Goal: Task Accomplishment & Management: Manage account settings

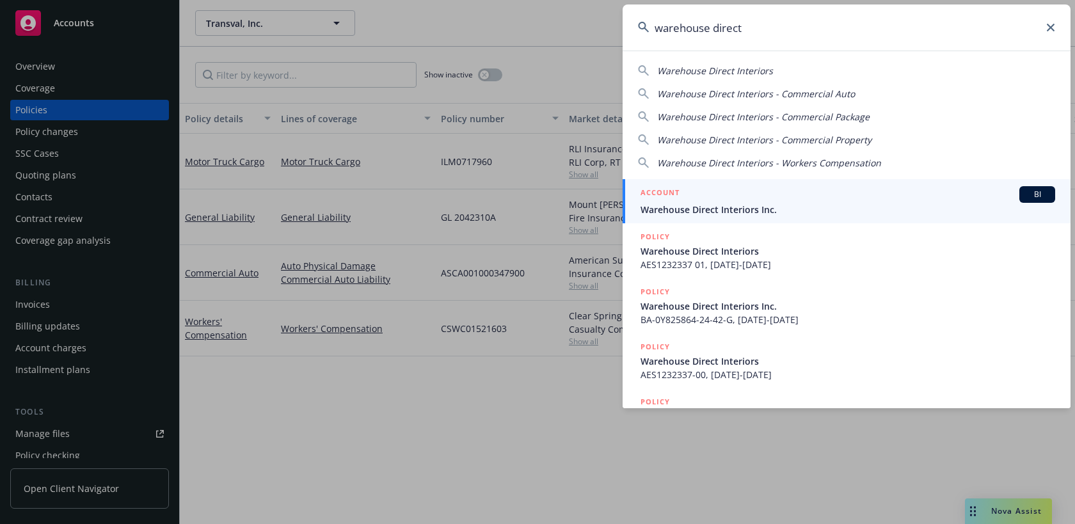
drag, startPoint x: 815, startPoint y: 37, endPoint x: 555, endPoint y: 5, distance: 262.3
click at [555, 4] on div "warehouse direct Warehouse Direct Interiors Warehouse Direct Interiors - Commer…" at bounding box center [537, 262] width 1075 height 524
type input "n"
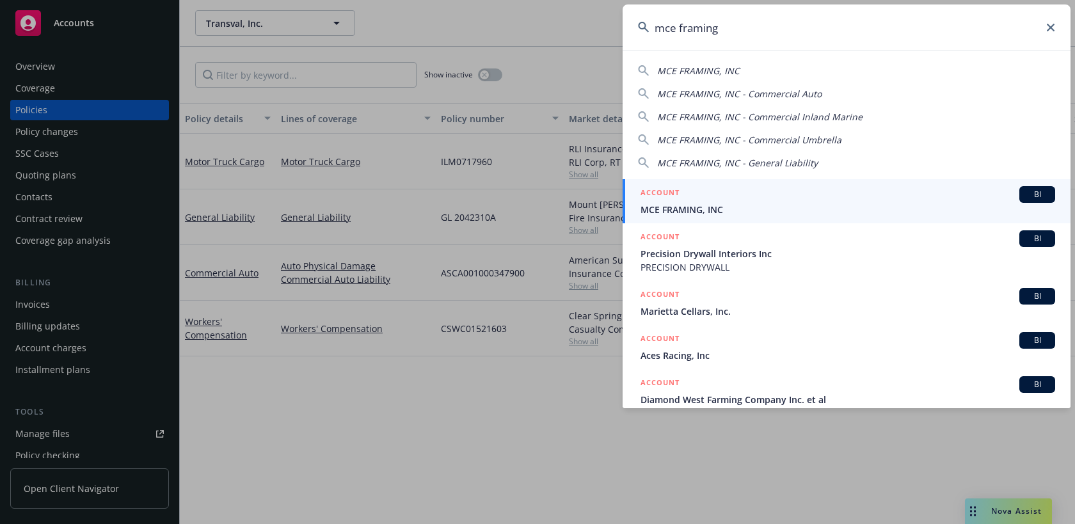
drag, startPoint x: 759, startPoint y: 24, endPoint x: 597, endPoint y: 4, distance: 163.0
click at [597, 4] on div "mce framing MCE FRAMING, INC MCE FRAMING, INC - Commercial Auto MCE FRAMING, IN…" at bounding box center [537, 262] width 1075 height 524
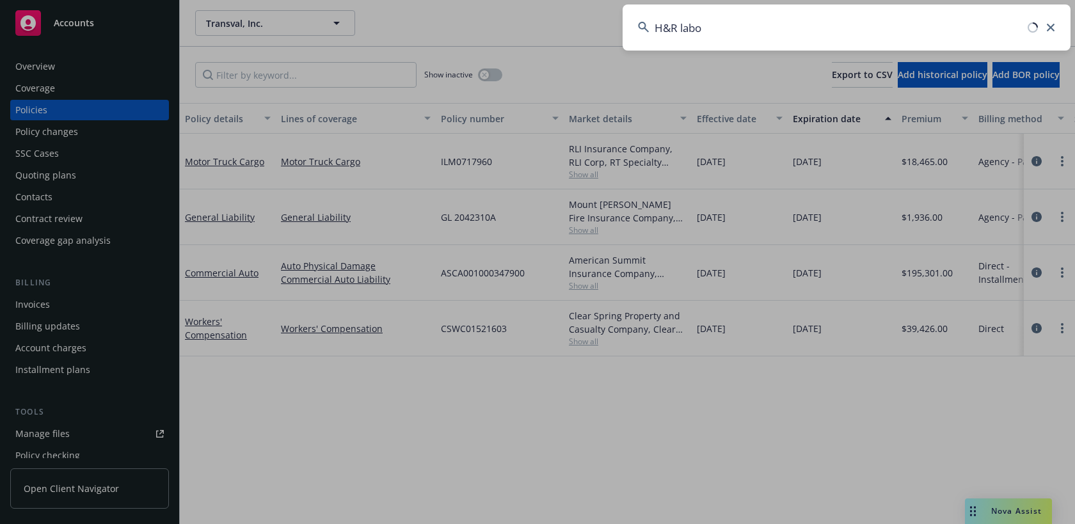
type input "H&R labor"
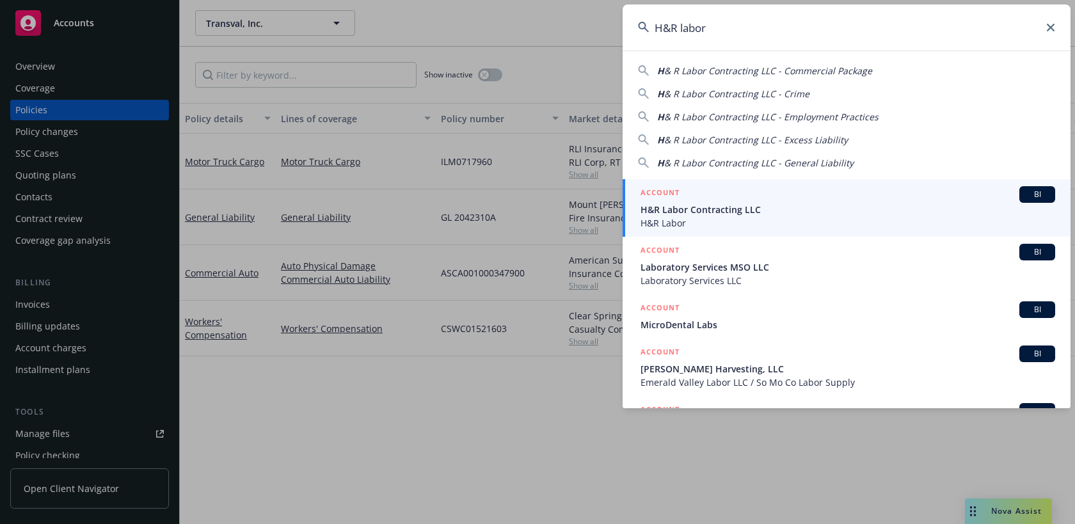
click at [702, 210] on span "H&R Labor Contracting LLC" at bounding box center [847, 209] width 414 height 13
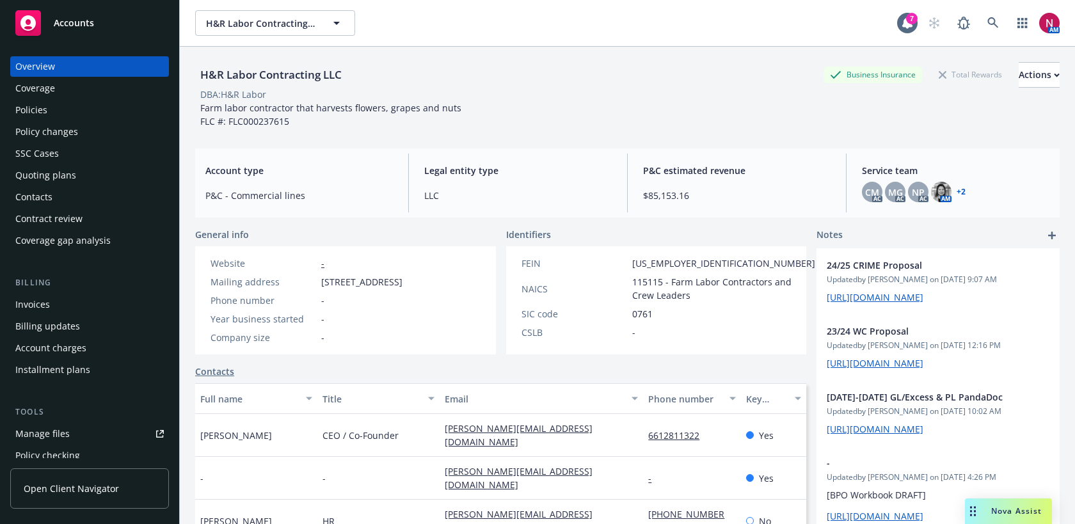
click at [75, 169] on div "Quoting plans" at bounding box center [89, 175] width 148 height 20
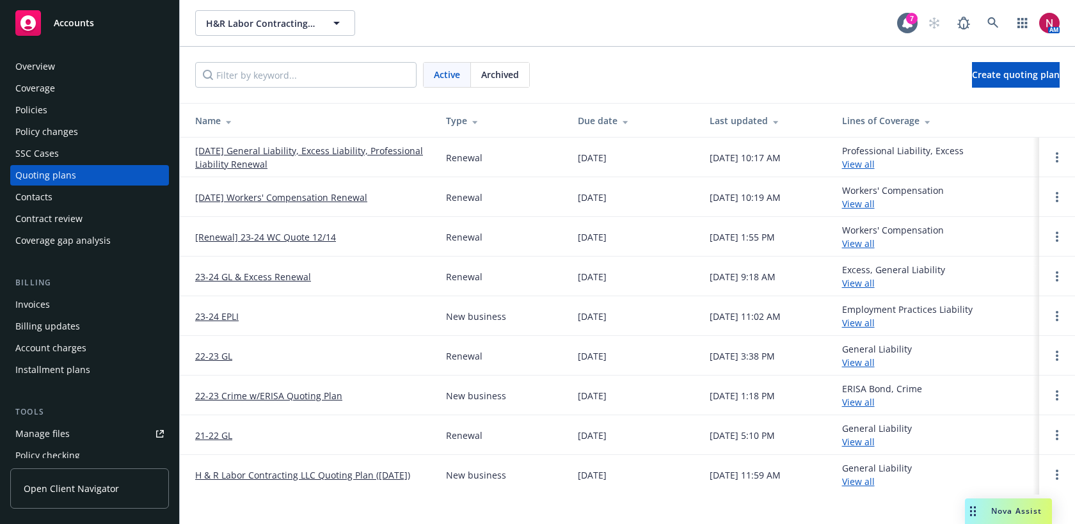
click at [246, 196] on link "[DATE] Workers' Compensation Renewal" at bounding box center [281, 197] width 172 height 13
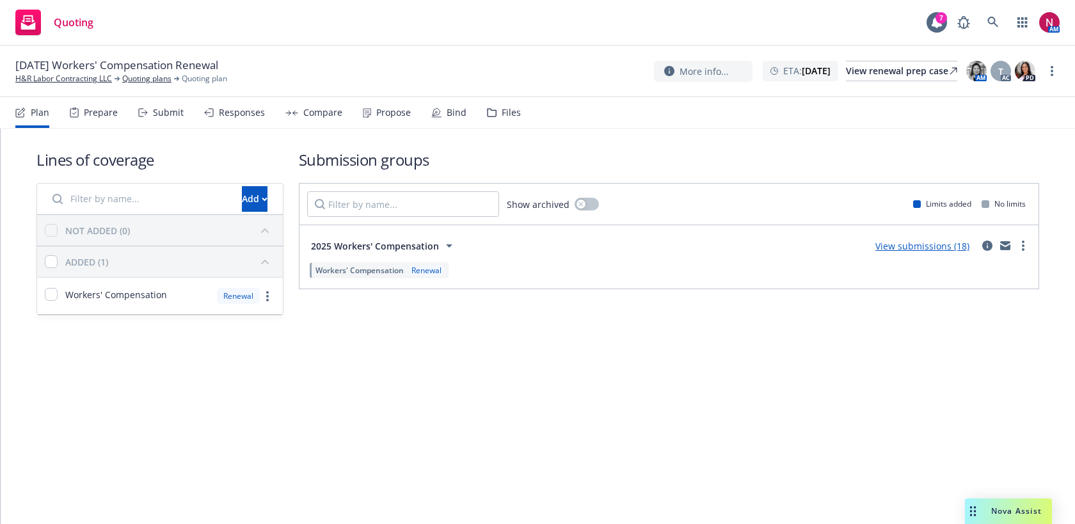
click at [149, 105] on div "Submit" at bounding box center [160, 112] width 45 height 31
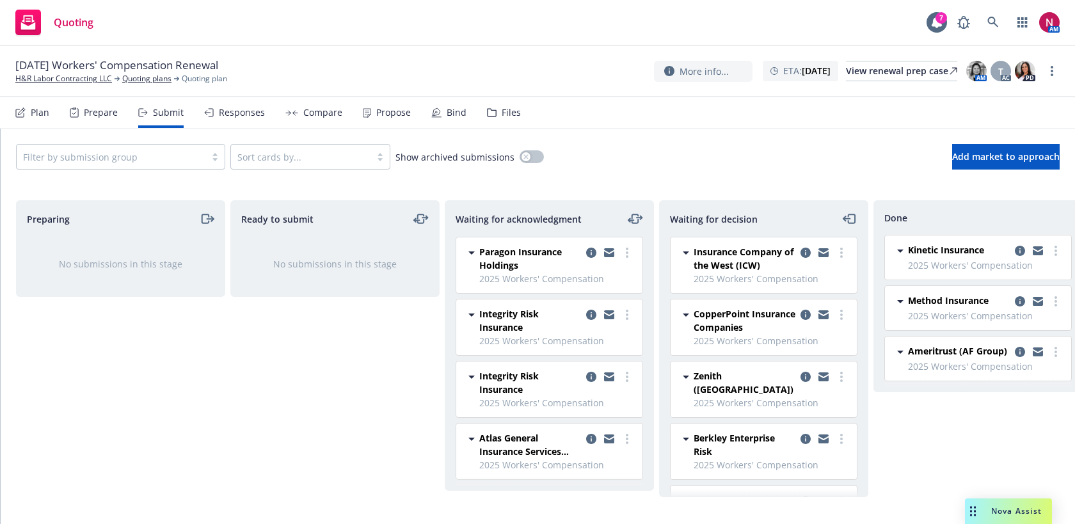
click at [244, 116] on div "Responses" at bounding box center [242, 112] width 46 height 10
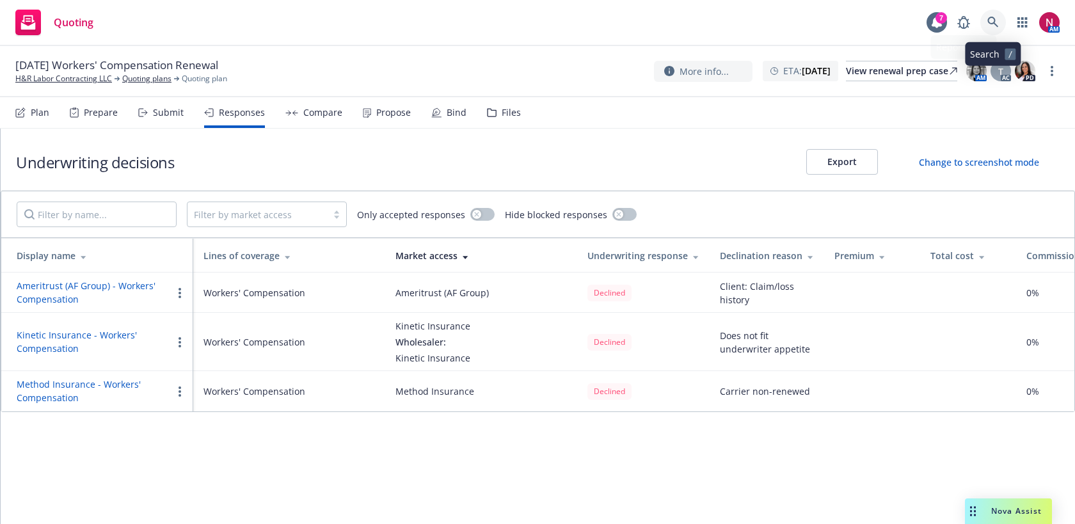
click at [989, 13] on link at bounding box center [993, 23] width 26 height 26
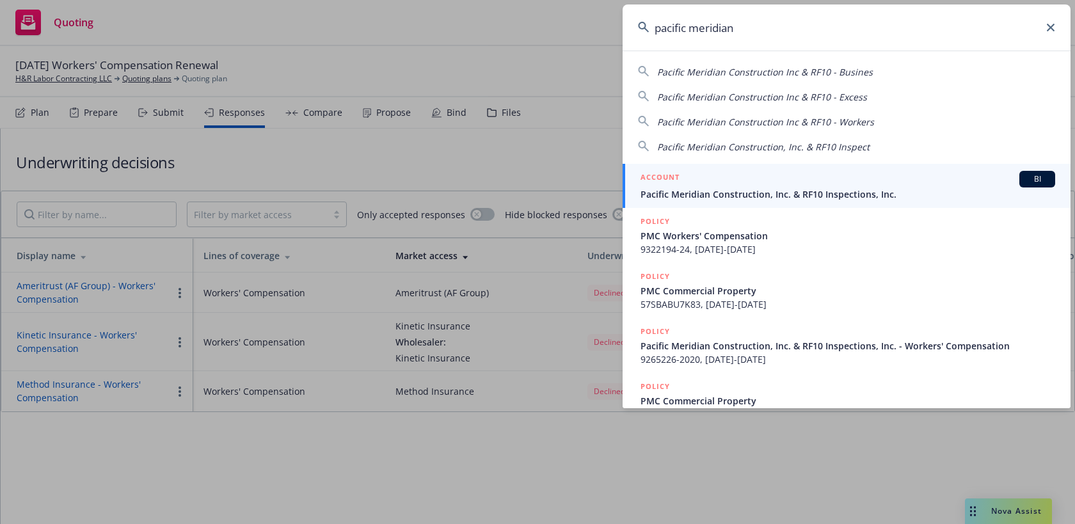
type input "pacific meridian"
click at [932, 180] on div "ACCOUNT BI" at bounding box center [847, 179] width 414 height 17
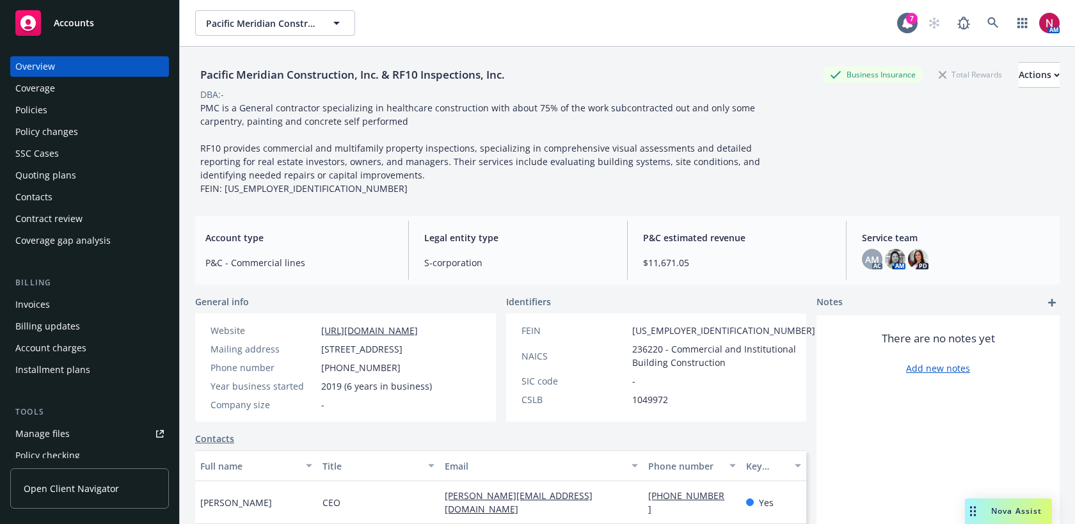
click at [76, 184] on div "Quoting plans" at bounding box center [89, 175] width 148 height 20
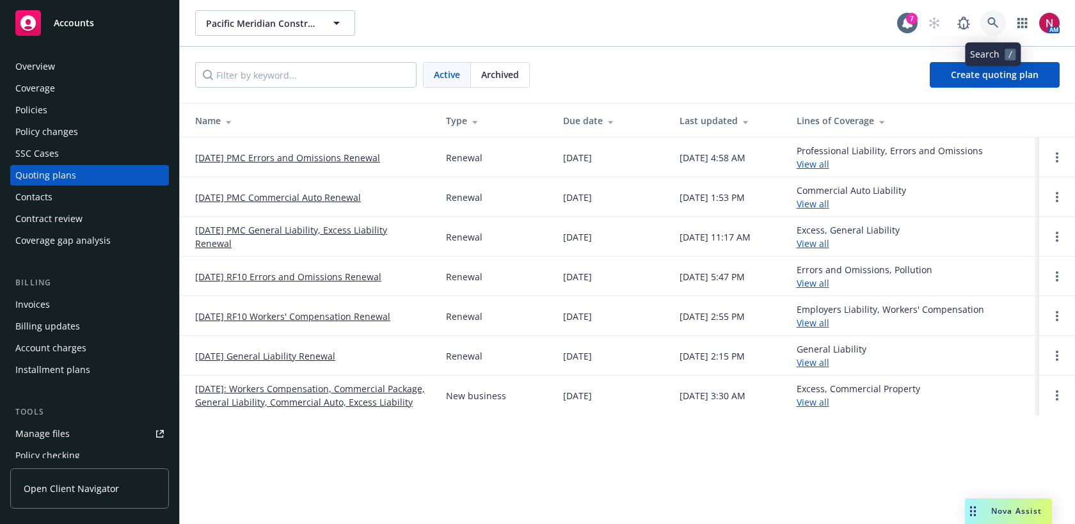
click at [989, 20] on icon at bounding box center [993, 23] width 12 height 12
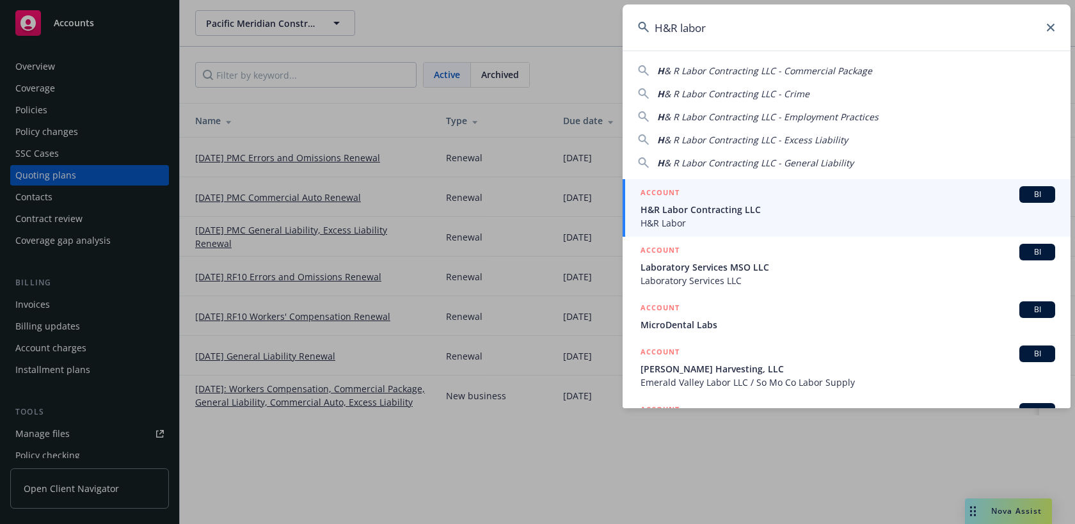
type input "H&R labor"
click at [884, 193] on div "ACCOUNT BI" at bounding box center [847, 194] width 414 height 17
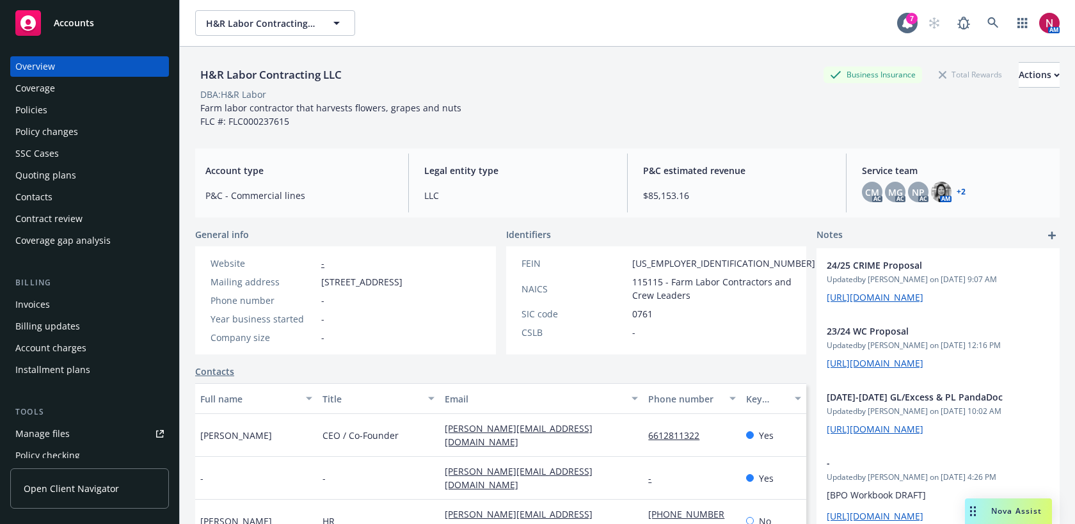
click at [57, 167] on div "Quoting plans" at bounding box center [45, 175] width 61 height 20
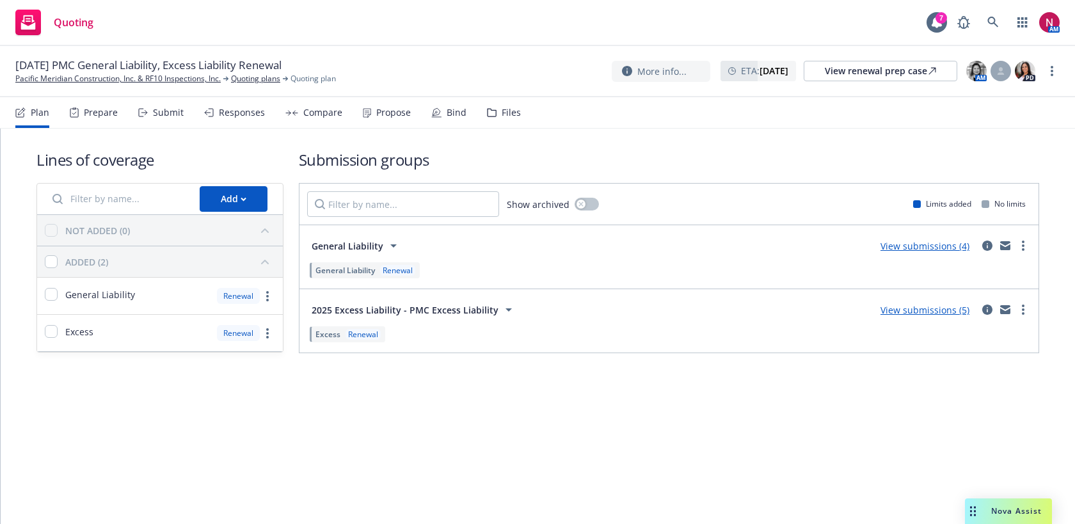
click at [171, 109] on div "Submit" at bounding box center [168, 112] width 31 height 10
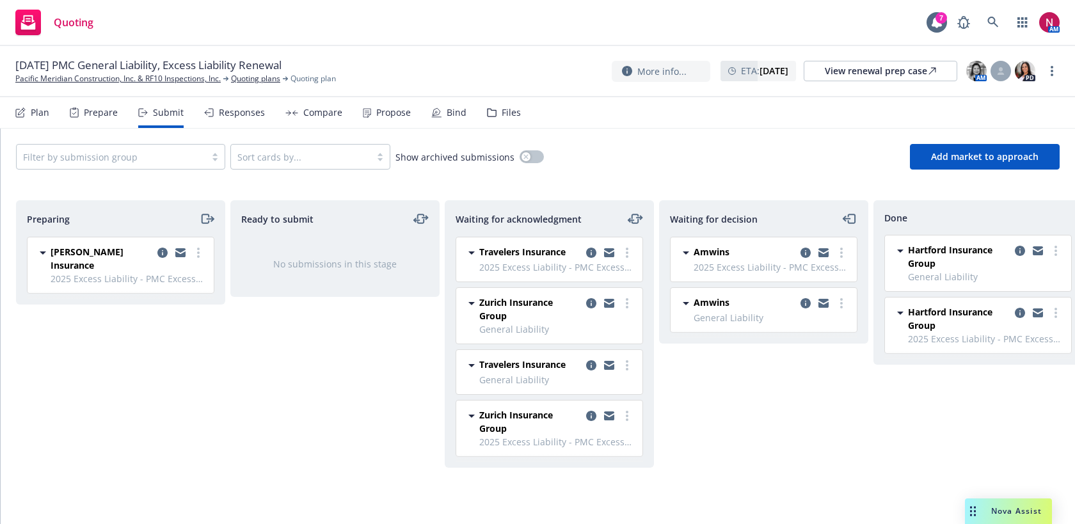
click at [632, 210] on div "Waiting for acknowledgment" at bounding box center [549, 219] width 208 height 36
click at [631, 220] on icon "moveLeftRight" at bounding box center [630, 220] width 5 height 0
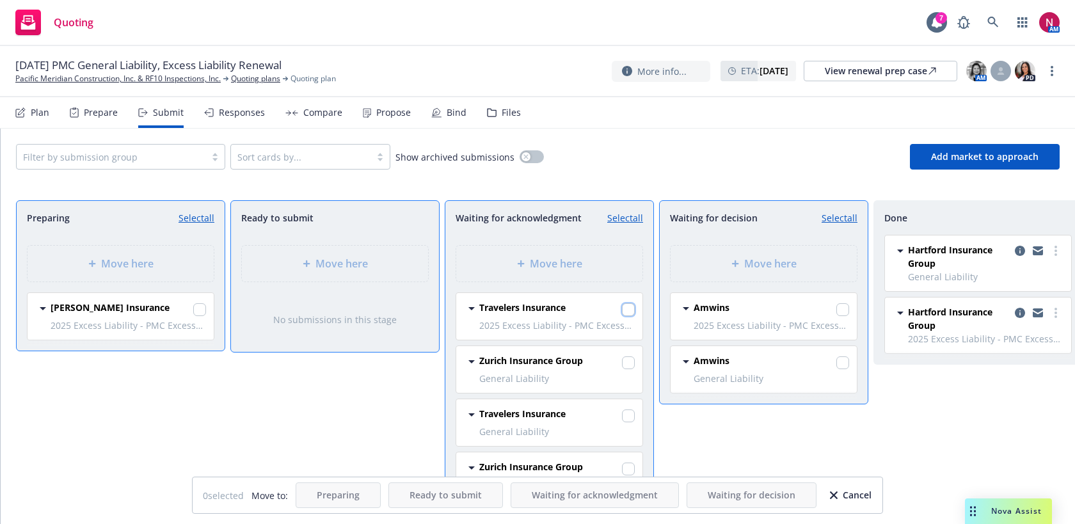
click at [624, 305] on input "checkbox" at bounding box center [628, 309] width 13 height 13
checkbox input "true"
click at [624, 420] on input "checkbox" at bounding box center [628, 415] width 13 height 13
checkbox input "true"
click at [739, 258] on div "Move here" at bounding box center [764, 263] width 166 height 15
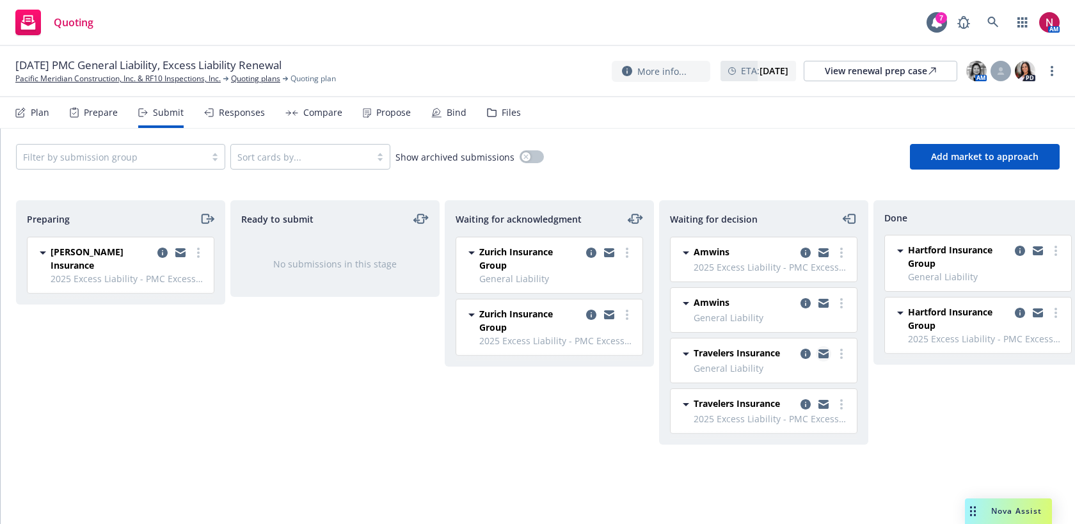
click at [826, 352] on icon "copy logging email" at bounding box center [823, 353] width 10 height 9
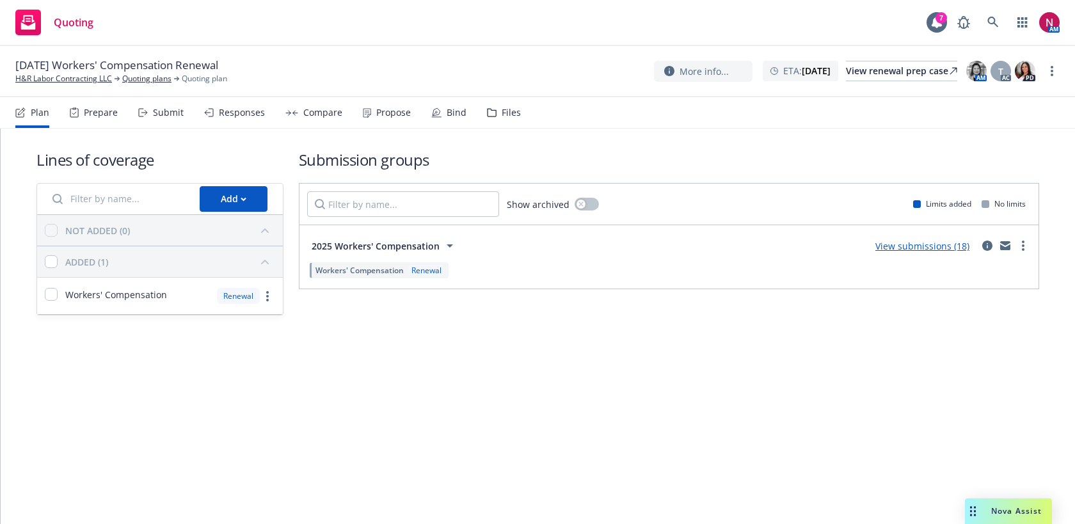
click at [160, 131] on div "Lines of coverage Add NOT ADDED (0) ADDED (1) Workers' Compensation Renewal Sub…" at bounding box center [537, 232] width 1002 height 207
click at [166, 111] on div "Submit" at bounding box center [168, 112] width 31 height 10
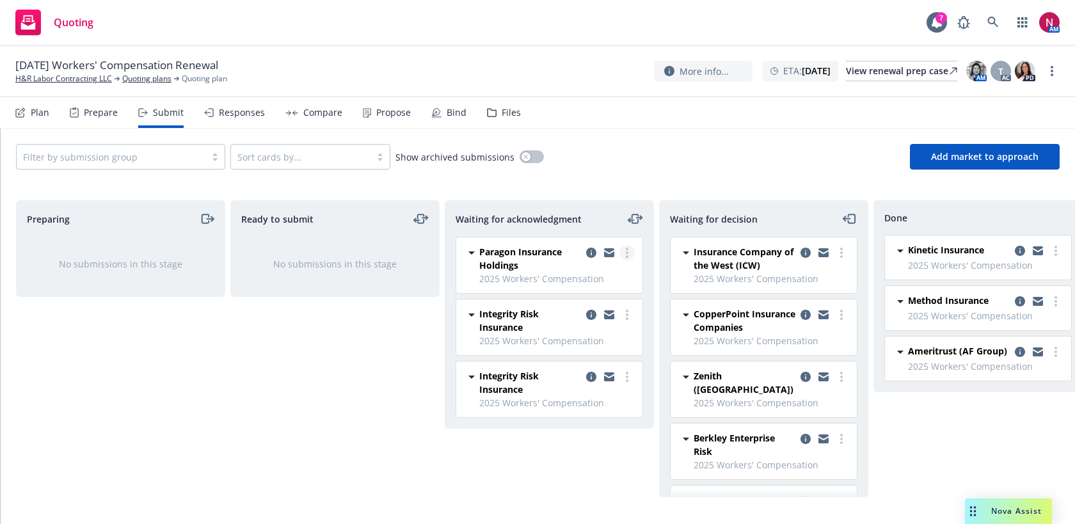
click at [627, 253] on circle "more" at bounding box center [627, 252] width 3 height 3
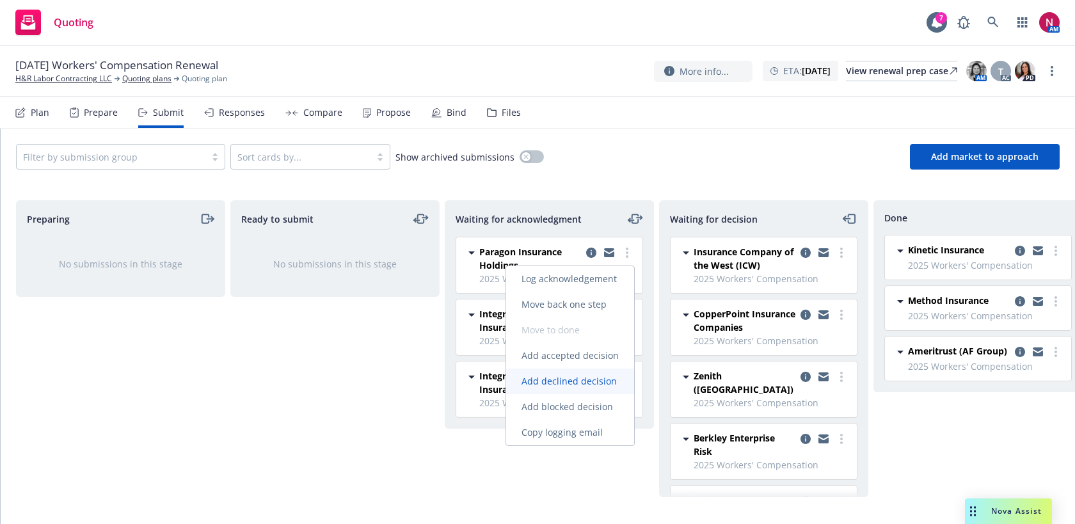
click at [592, 379] on span "Add declined decision" at bounding box center [569, 381] width 126 height 12
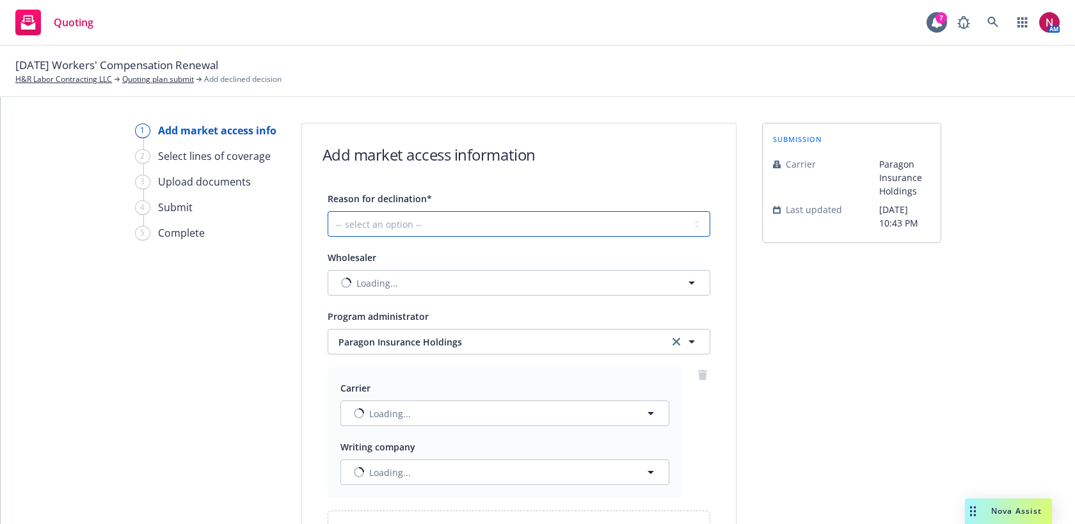
click at [534, 226] on select "-- select an option -- Cannot compete with other markets Carrier non-renewed Ca…" at bounding box center [518, 224] width 382 height 26
select select "DOES_NOT_FIT_UNDERWRITER_APPETITE"
click at [327, 211] on select "-- select an option -- Cannot compete with other markets Carrier non-renewed Ca…" at bounding box center [518, 224] width 382 height 26
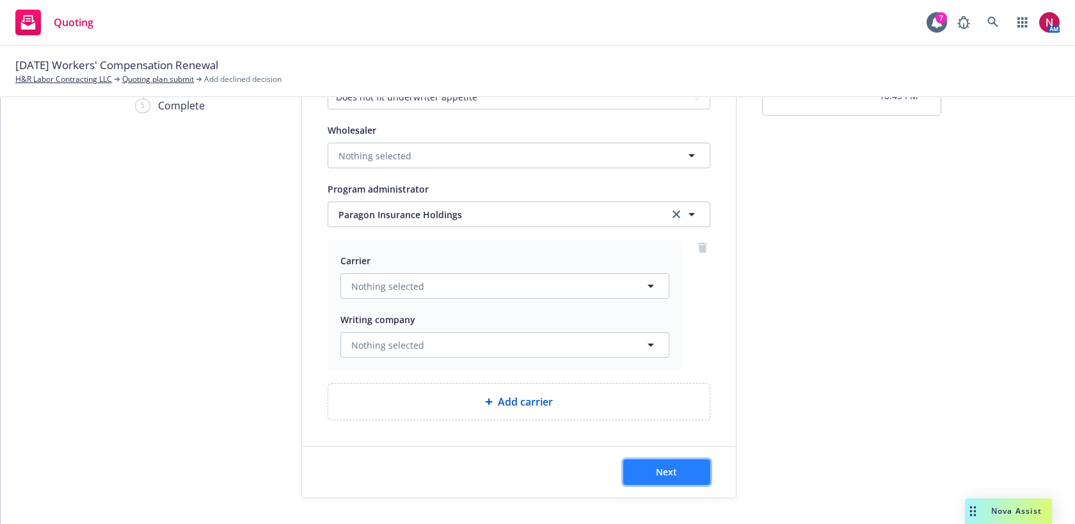
click at [680, 474] on button "Next" at bounding box center [666, 472] width 87 height 26
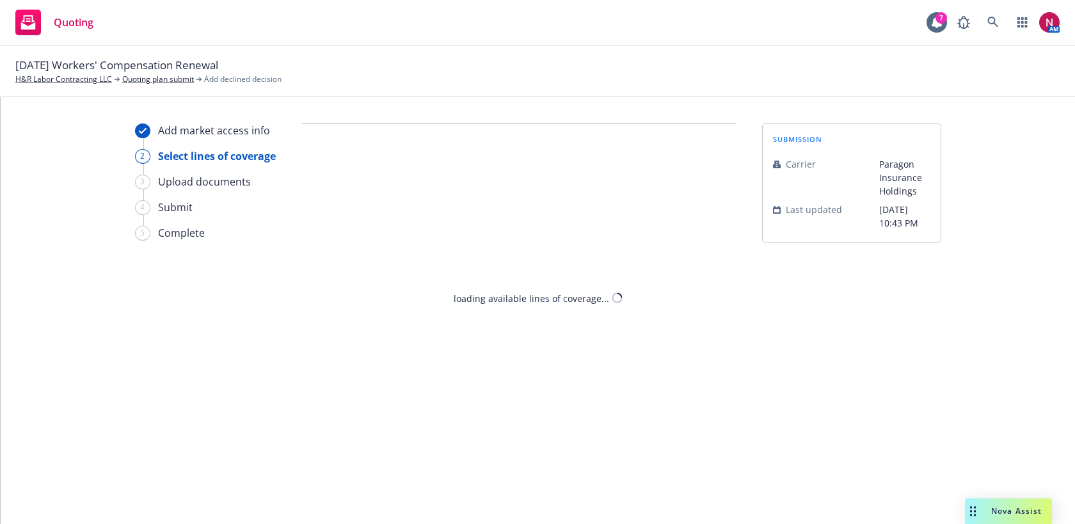
select select "DOES_NOT_FIT_UNDERWRITER_APPETITE"
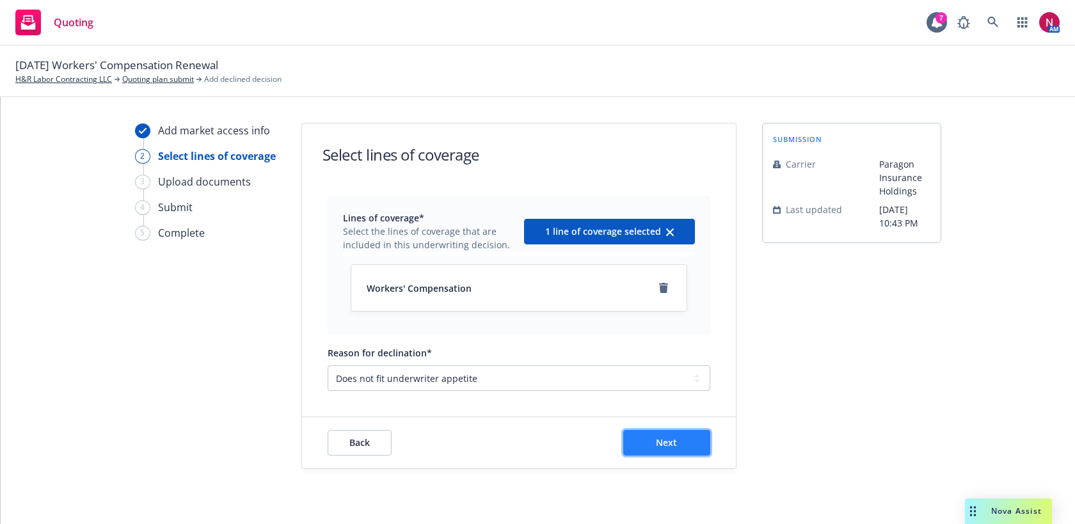
click at [686, 450] on button "Next" at bounding box center [666, 443] width 87 height 26
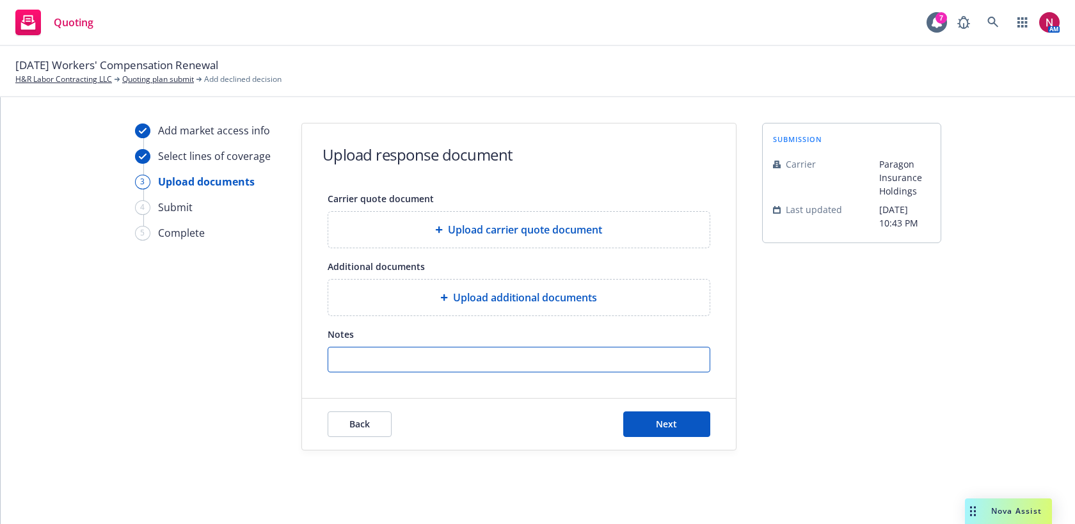
click at [585, 359] on input "Notes" at bounding box center [518, 359] width 381 height 24
paste input "This was submitted to us last year and was declined as we’re not able to consid…"
type input "This was submitted to us last year and was declined as we’re not able to consid…"
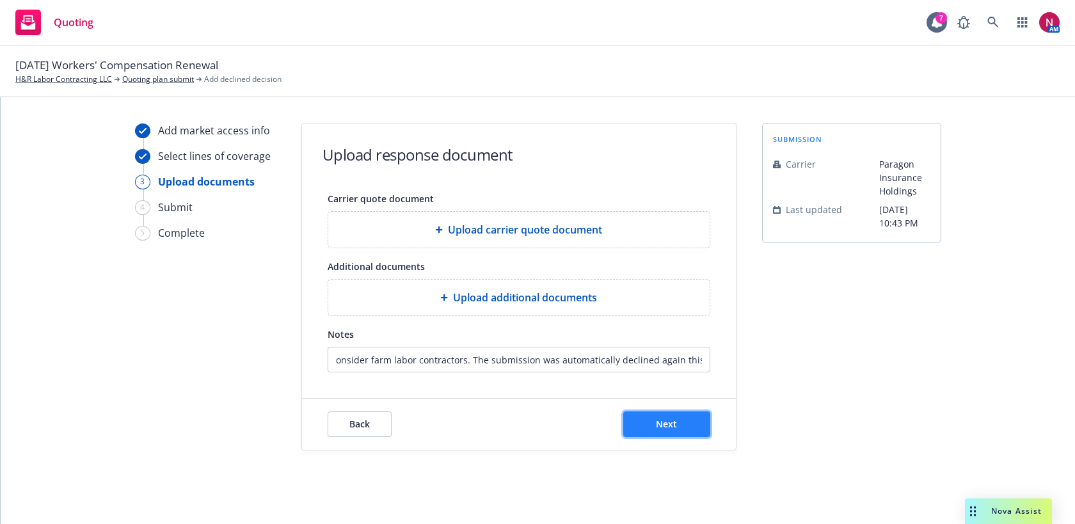
click at [660, 436] on button "Next" at bounding box center [666, 424] width 87 height 26
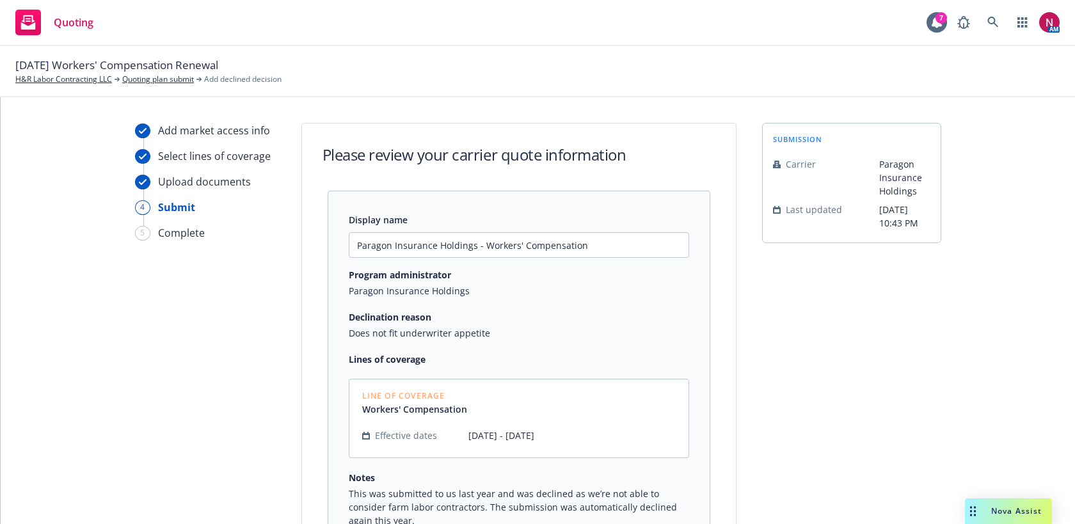
scroll to position [154, 0]
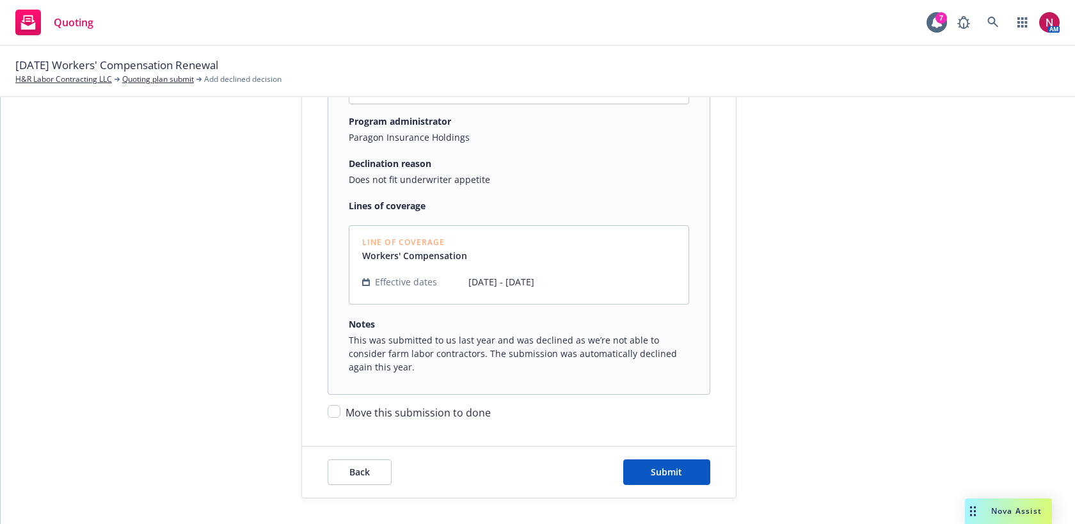
click at [439, 410] on span "Move this submission to done" at bounding box center [417, 413] width 145 height 14
click at [340, 410] on input "Move this submission to done" at bounding box center [333, 411] width 13 height 13
checkbox input "true"
click at [668, 464] on button "Submit" at bounding box center [666, 472] width 87 height 26
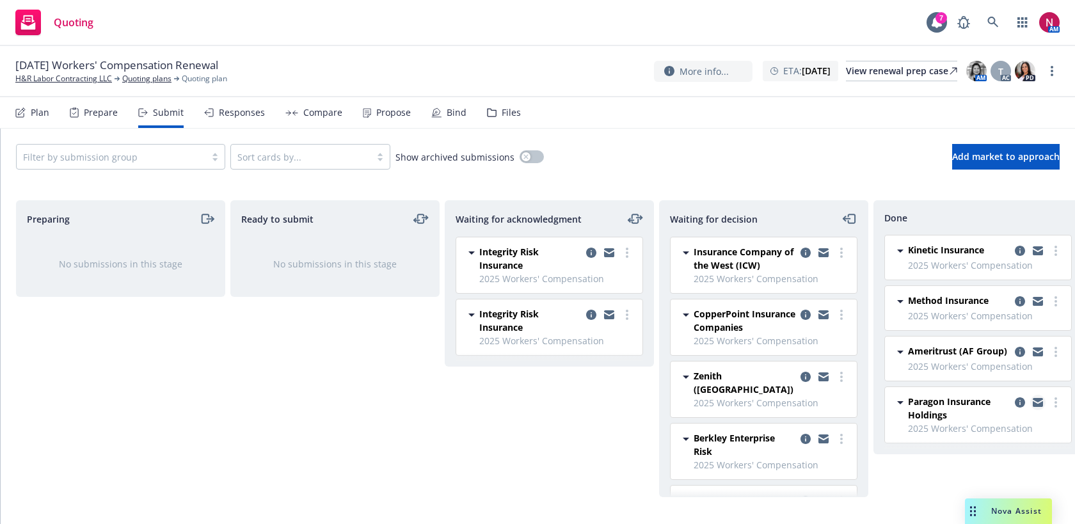
click at [1036, 401] on icon "copy logging email" at bounding box center [1037, 400] width 10 height 4
